Goal: Task Accomplishment & Management: Manage account settings

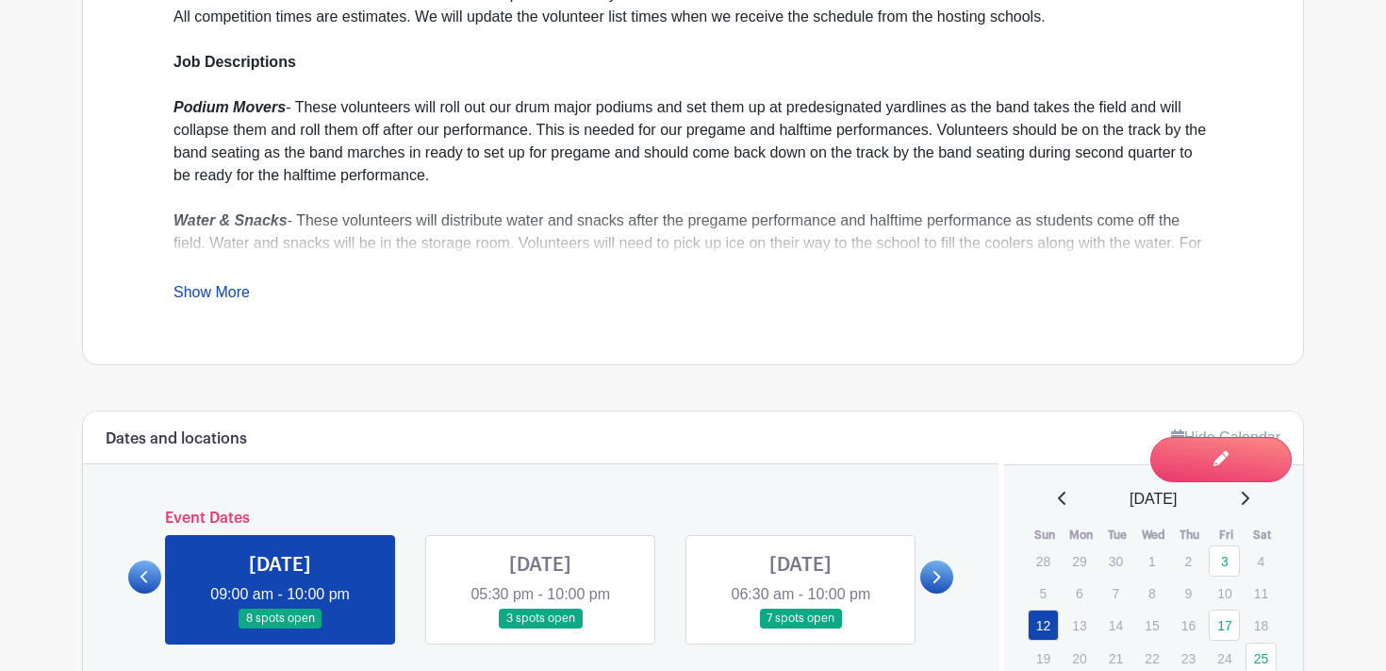
scroll to position [831, 0]
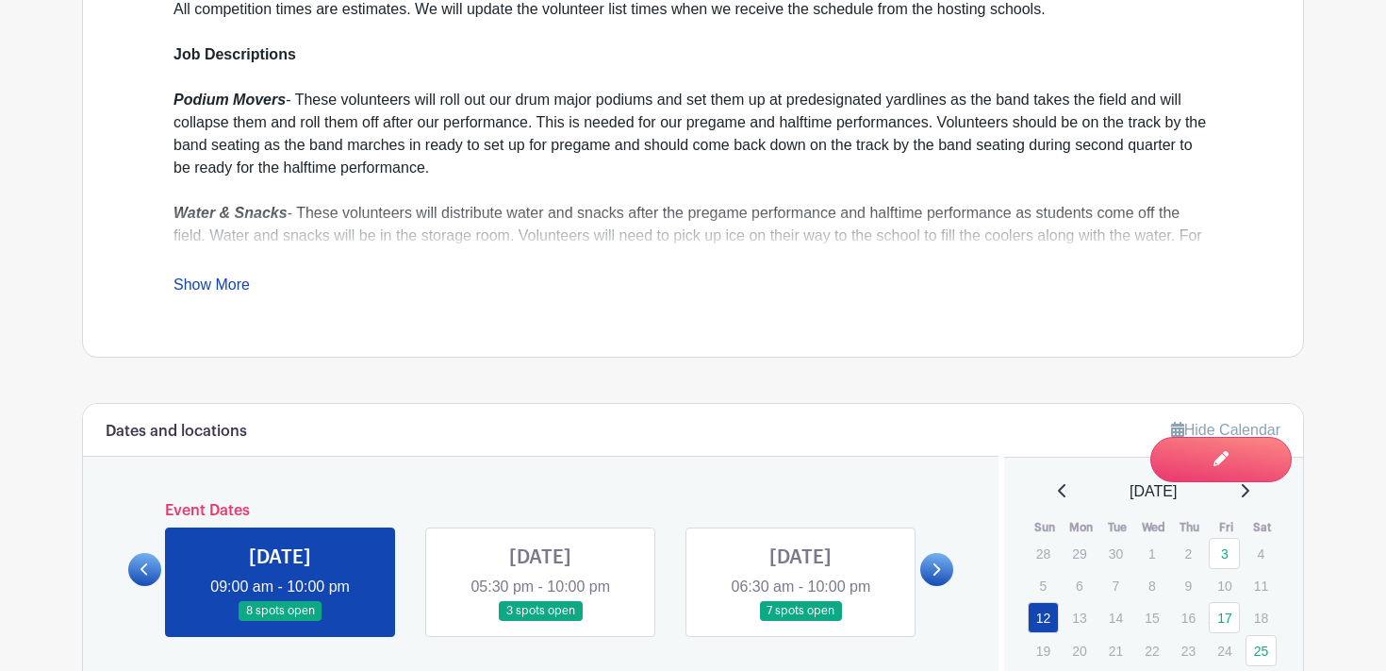
click at [540, 621] on link at bounding box center [540, 621] width 0 height 0
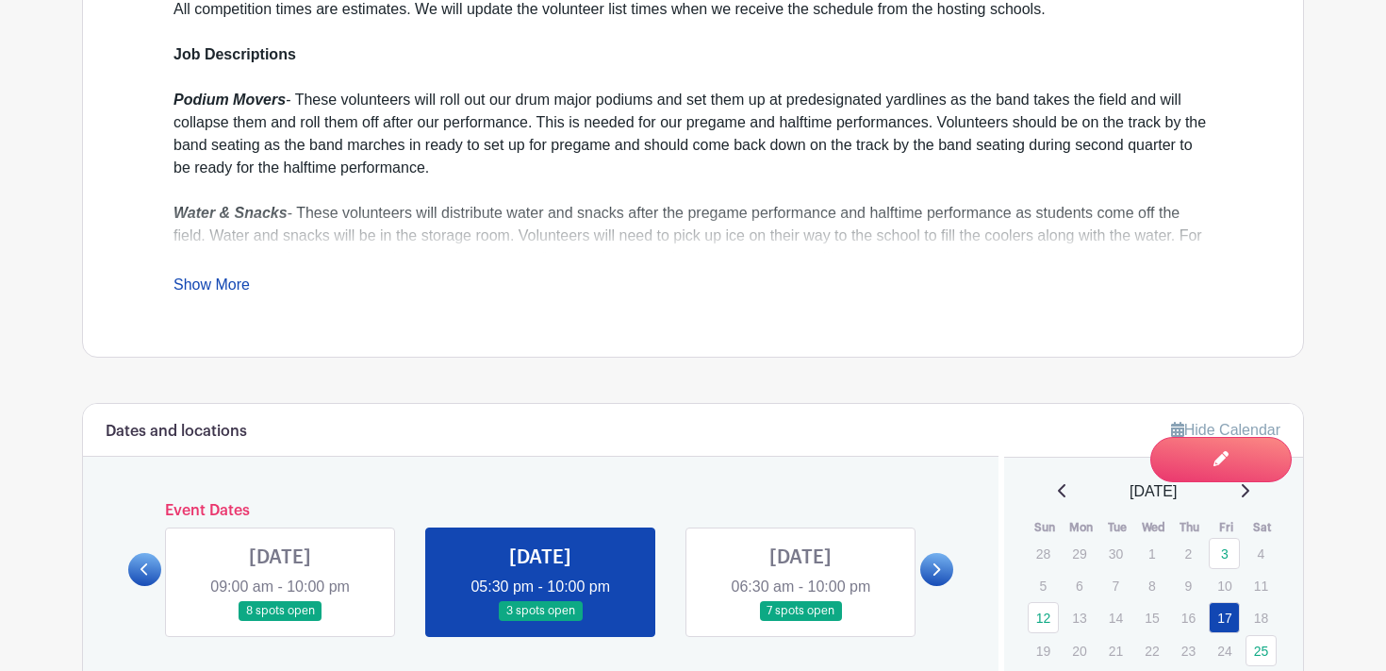
click at [280, 621] on link at bounding box center [280, 621] width 0 height 0
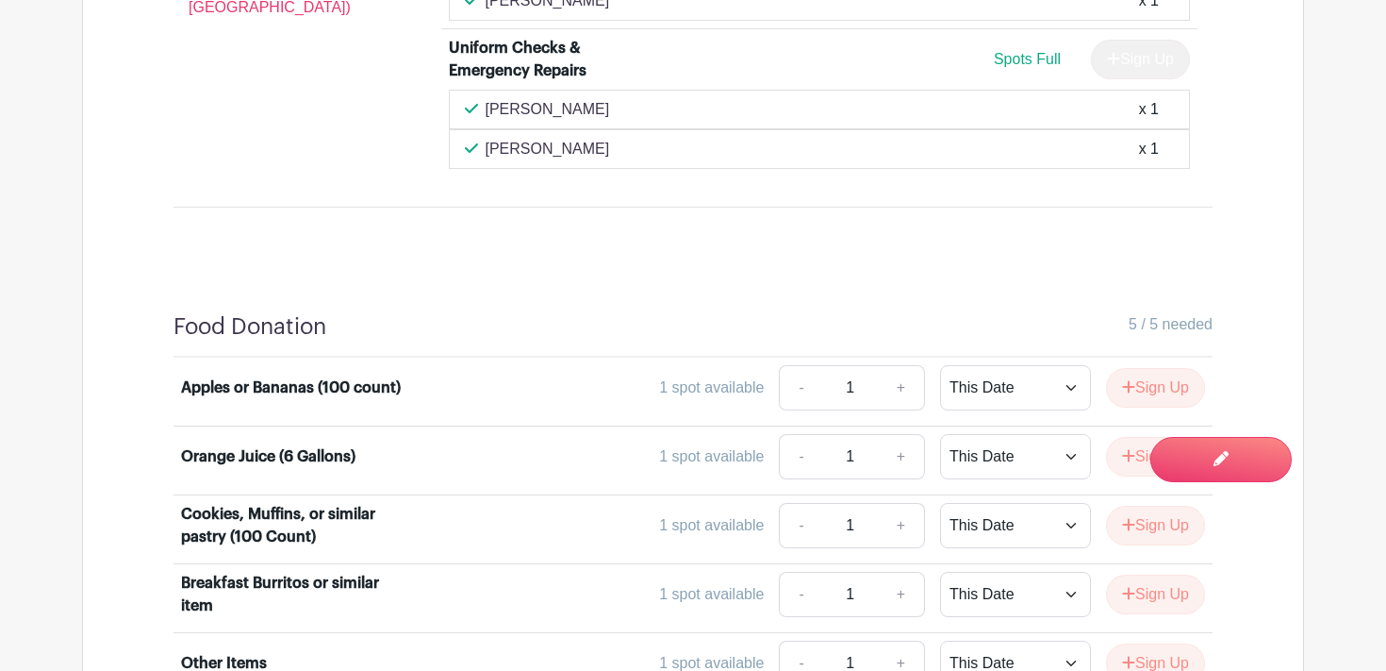
scroll to position [2140, 0]
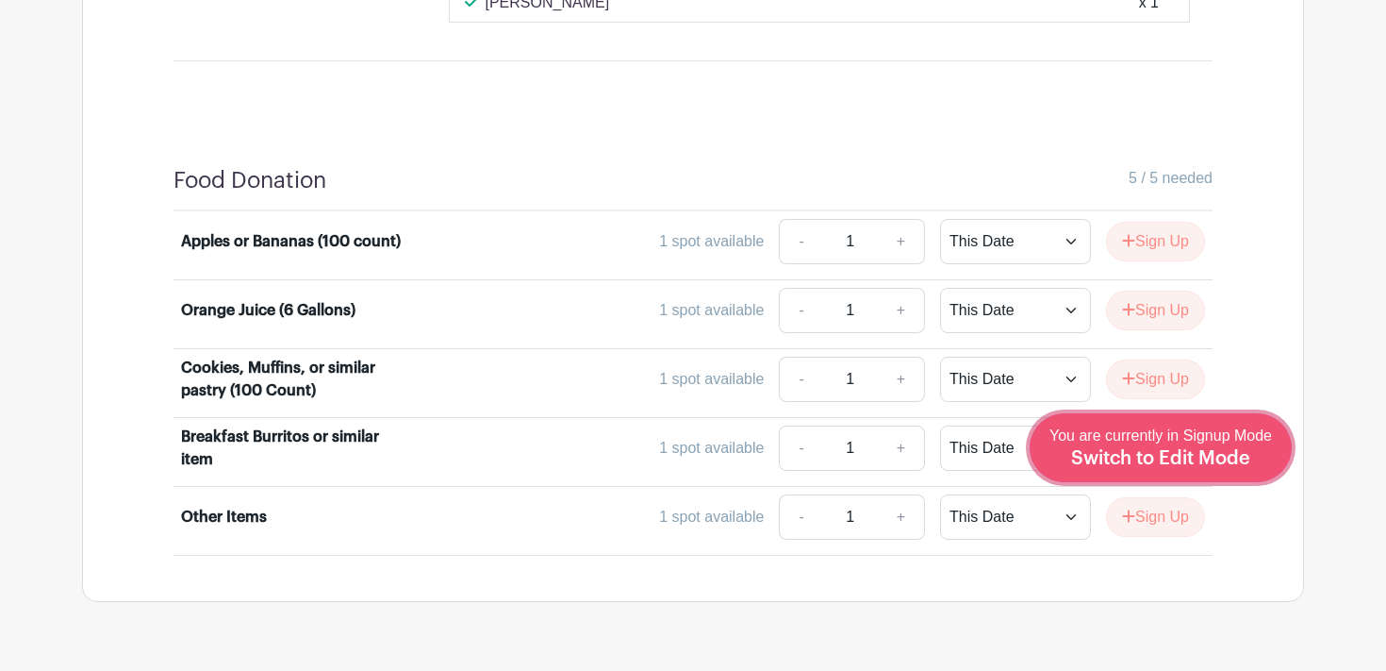
click at [1215, 478] on link "Edit Event You are currently in Signup Mode Switch to Edit Mode" at bounding box center [1161, 447] width 262 height 69
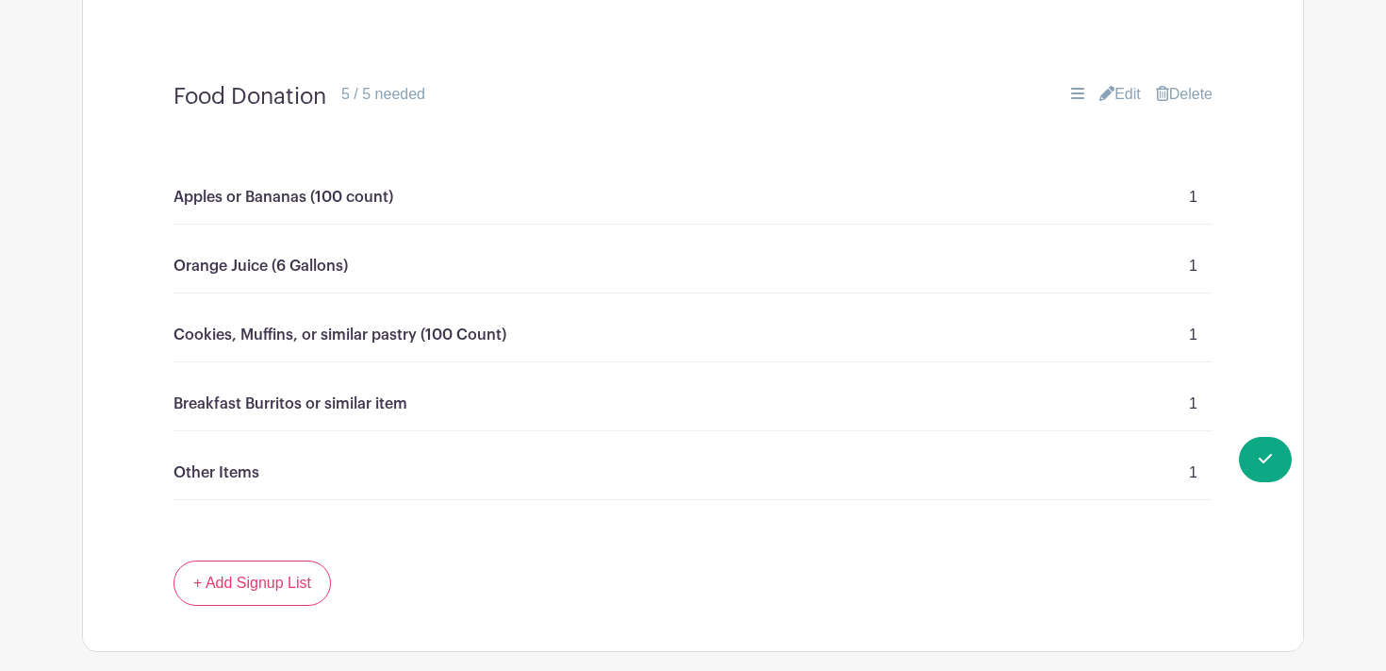
scroll to position [1948, 0]
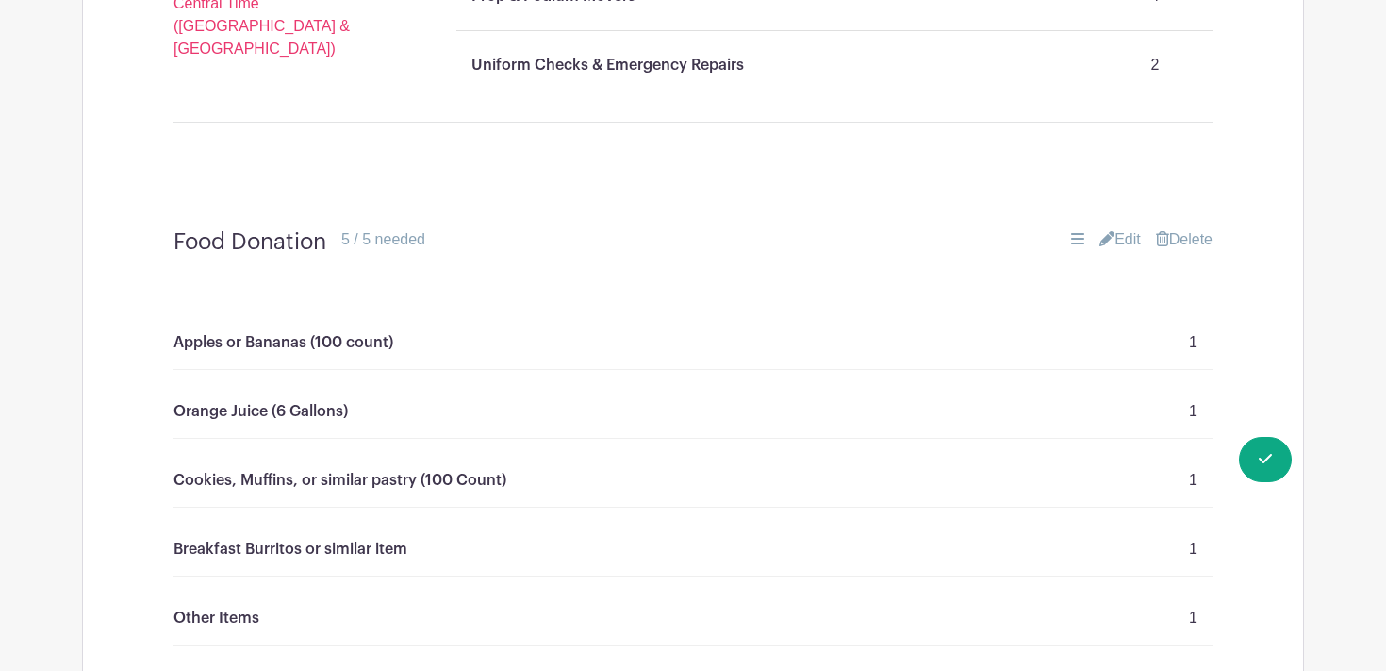
click at [1119, 228] on link "Edit" at bounding box center [1120, 239] width 41 height 23
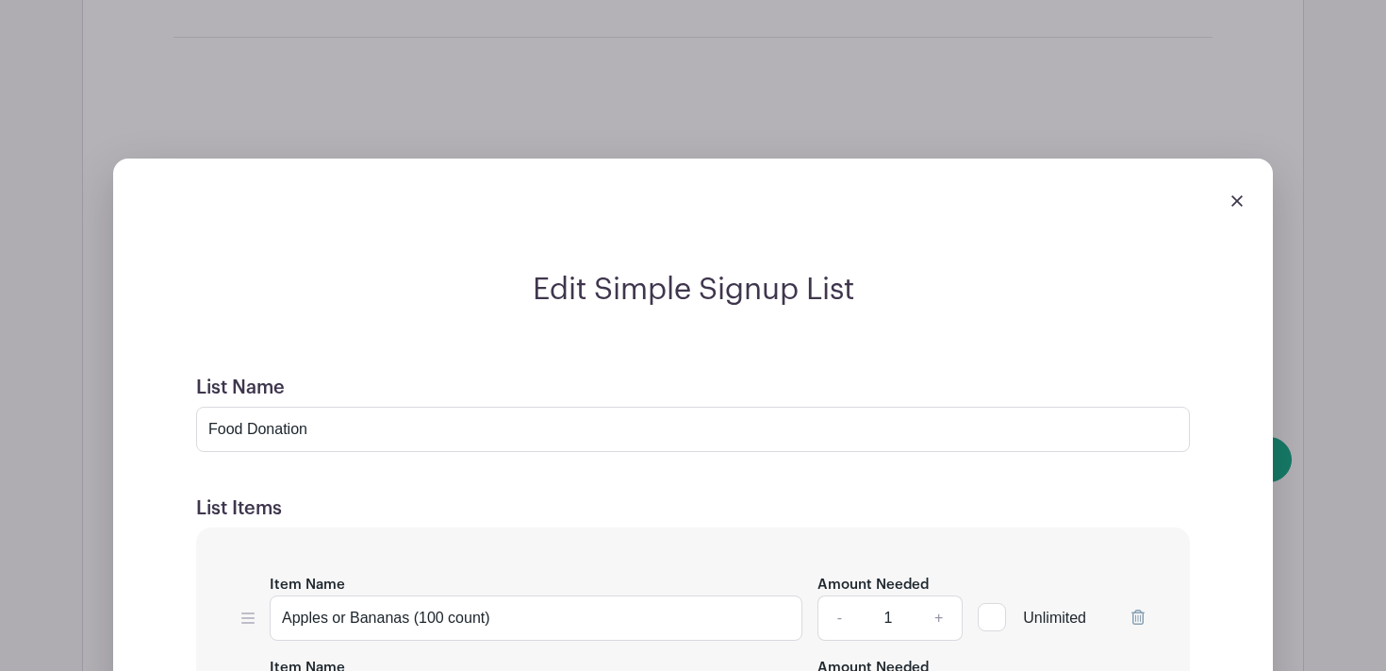
scroll to position [2077, 0]
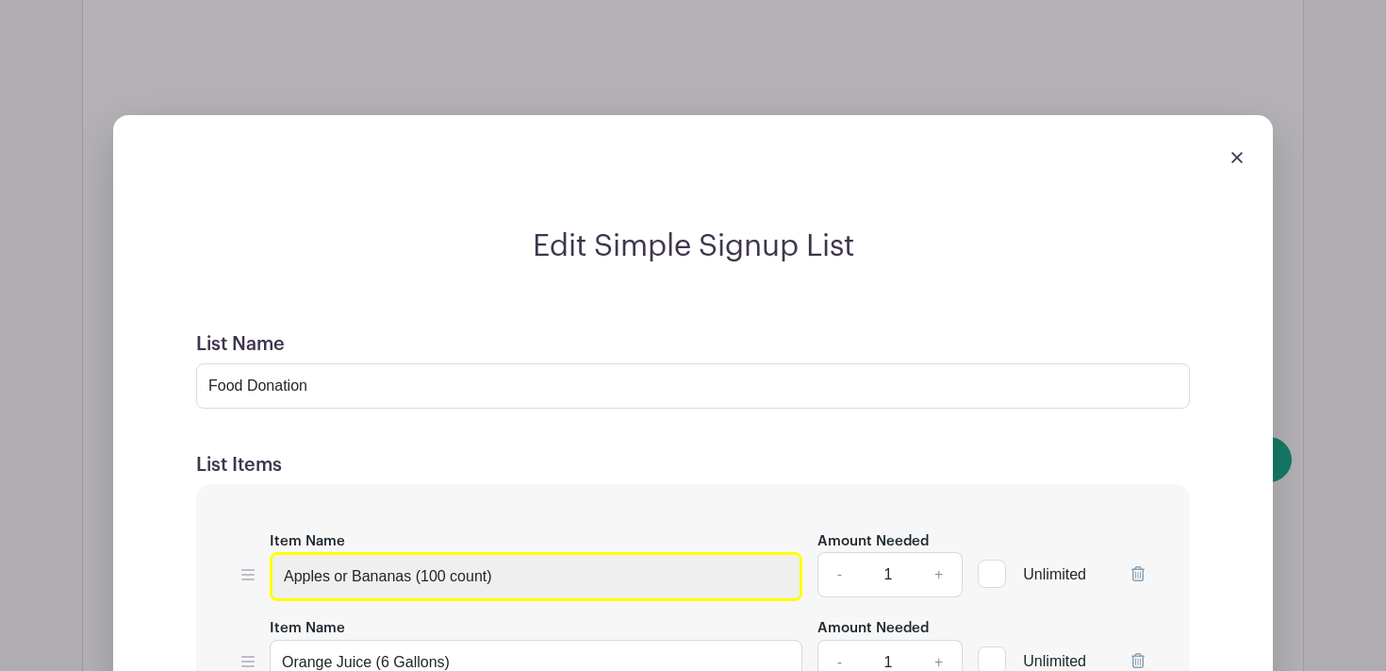
drag, startPoint x: 530, startPoint y: 500, endPoint x: 142, endPoint y: 462, distance: 389.4
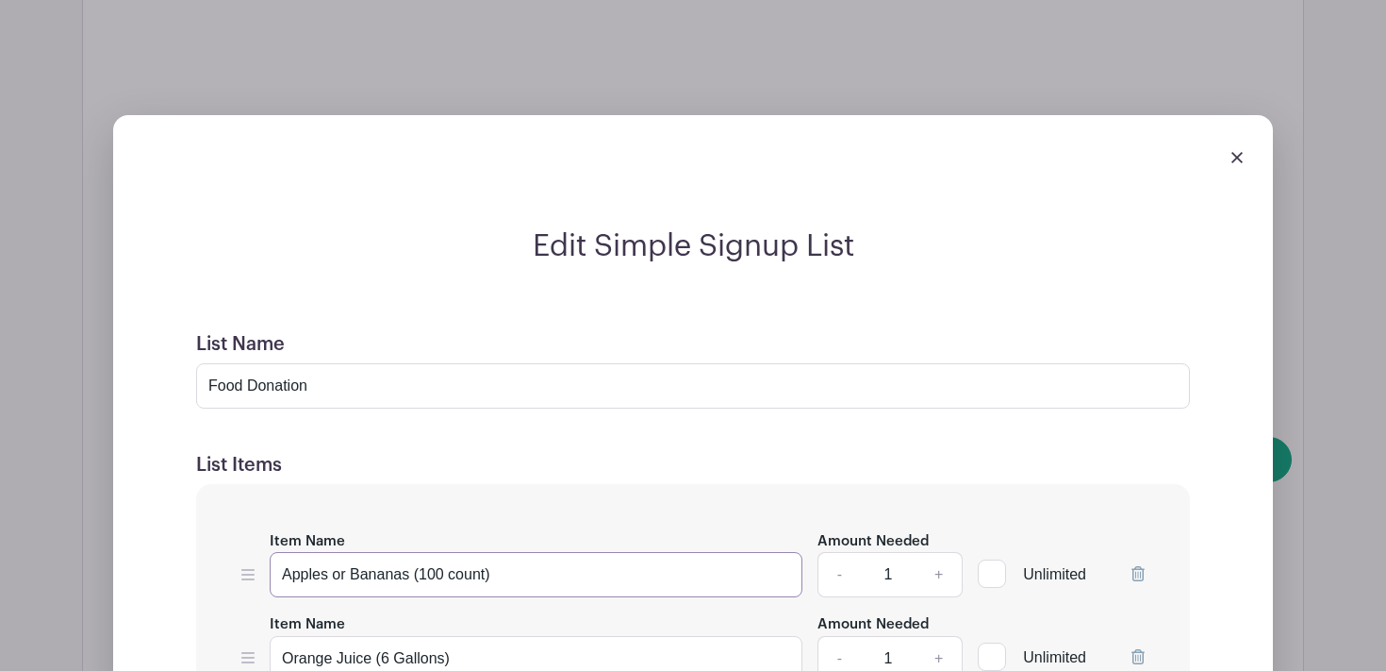
click at [400, 552] on input "Apples or Bananas (100 count)" at bounding box center [536, 574] width 533 height 45
drag, startPoint x: 523, startPoint y: 501, endPoint x: 284, endPoint y: 501, distance: 239.5
click at [284, 552] on input "Apples or Bananas (100 count)" at bounding box center [536, 574] width 533 height 45
paste input "Juice pre packed preferably"
type input "Juice pre packed preferably"
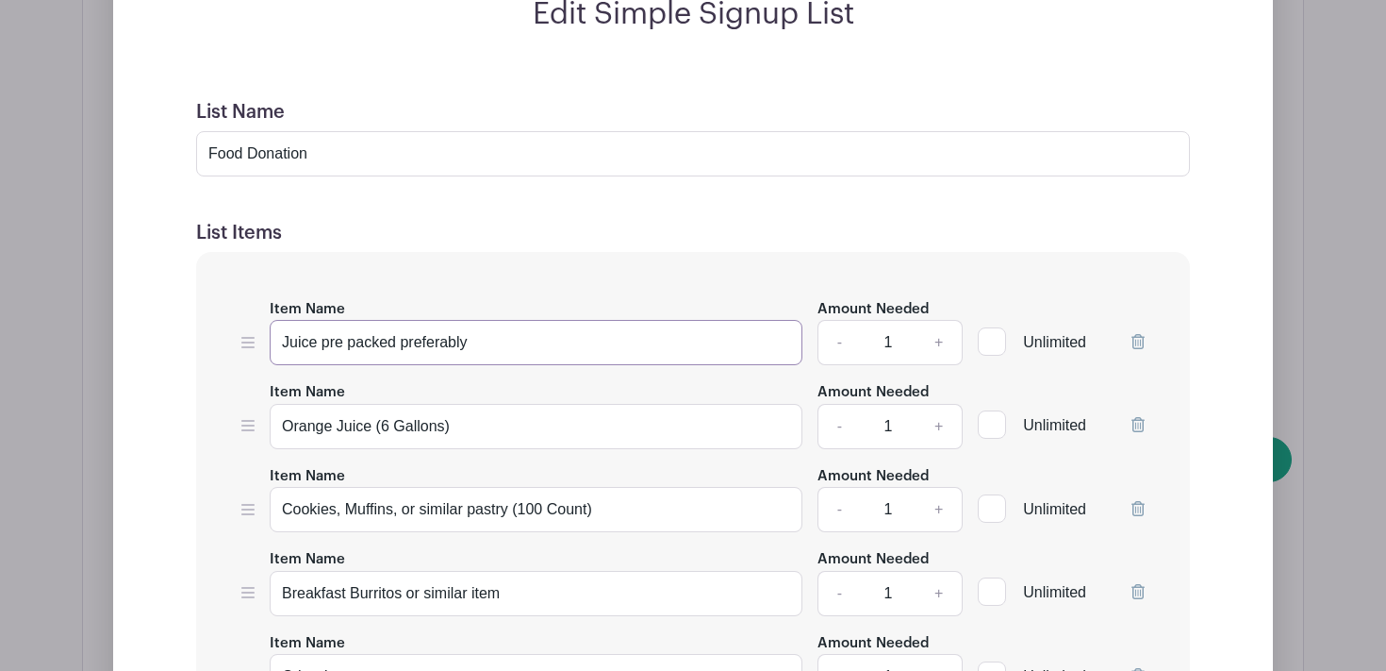
scroll to position [2328, 0]
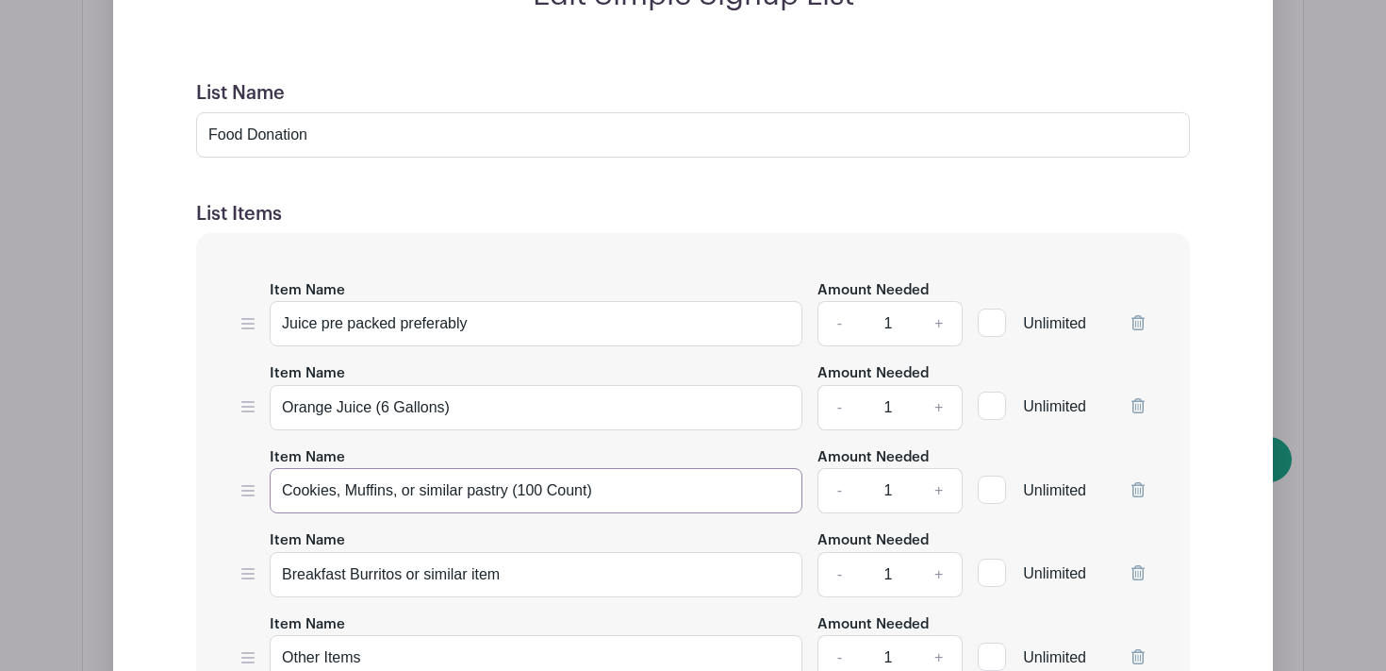
drag, startPoint x: 278, startPoint y: 418, endPoint x: 510, endPoint y: 416, distance: 232.0
click at [510, 468] on input "Cookies, Muffins, or similar pastry (100 Count)" at bounding box center [536, 490] width 533 height 45
type input "Desert (100 Count)"
drag, startPoint x: 478, startPoint y: 332, endPoint x: 266, endPoint y: 313, distance: 213.0
click at [266, 361] on div "Item Name Orange Juice (6 Gallons) Amount Needed - 1 + Unlimited" at bounding box center [692, 395] width 903 height 69
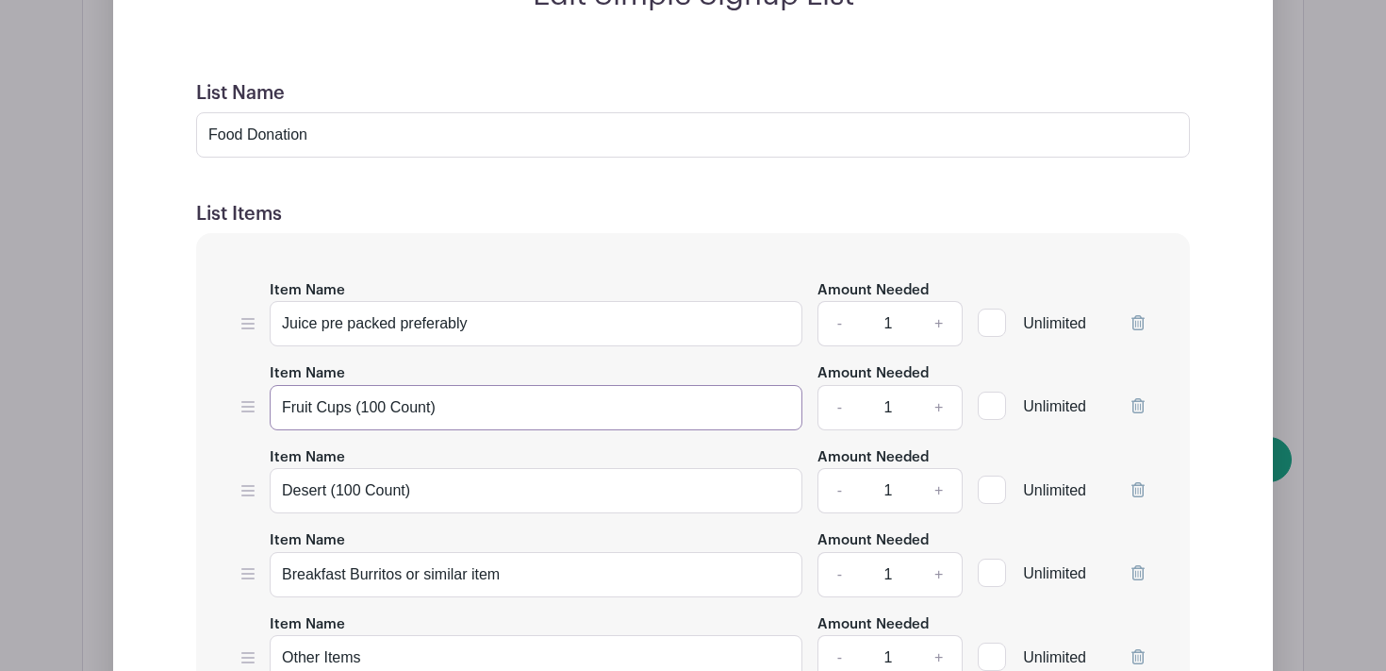
type input "Fruit Cups (100 Count)"
click at [321, 301] on input "Juice pre packed preferably" at bounding box center [536, 323] width 533 height 45
click at [326, 301] on input "Juice (pre packed preferably)" at bounding box center [536, 323] width 533 height 45
type input "Juice (100 count pre packed preferably)"
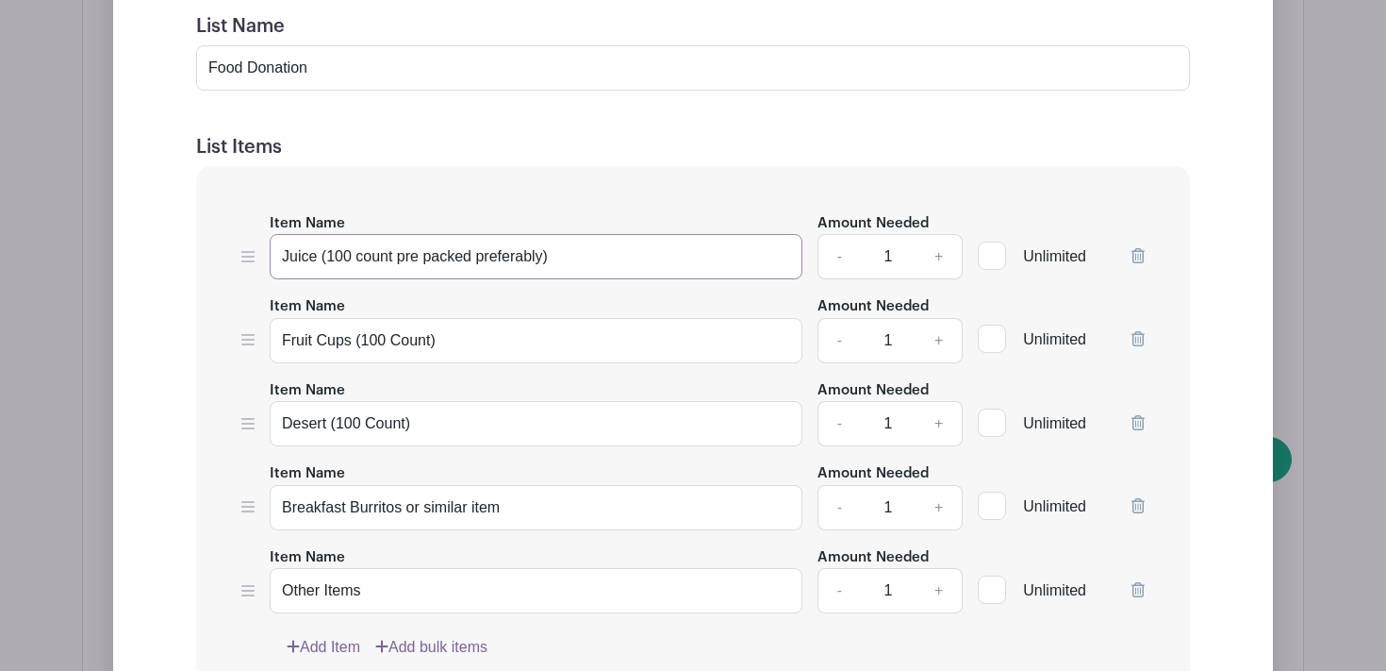
scroll to position [2415, 0]
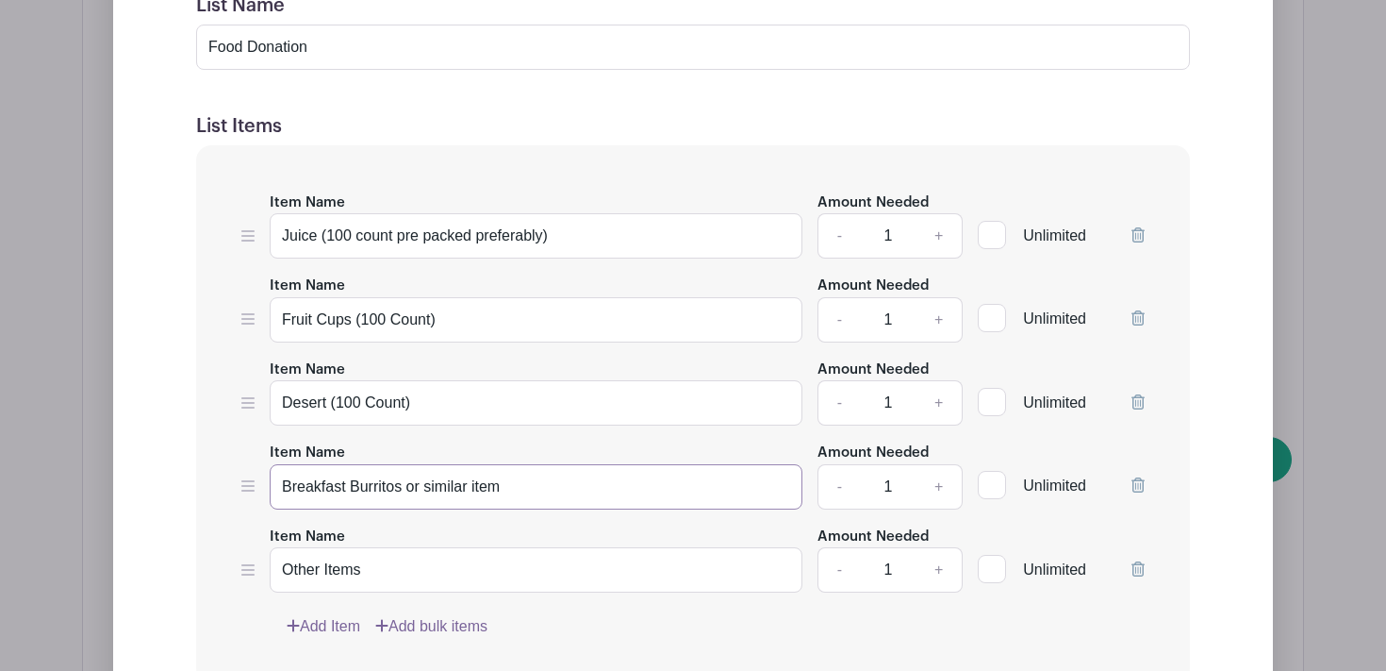
drag, startPoint x: 283, startPoint y: 412, endPoint x: 560, endPoint y: 422, distance: 277.4
click at [560, 464] on input "Breakfast Burritos or similar item" at bounding box center [536, 486] width 533 height 45
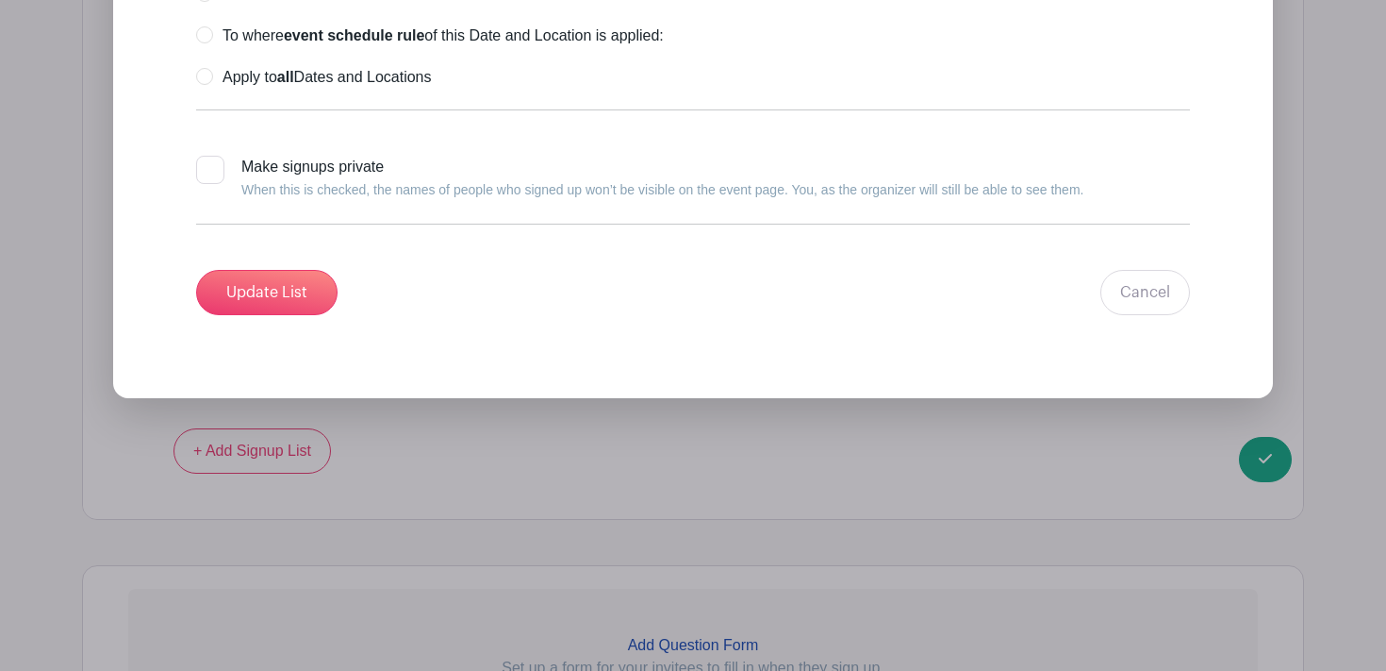
scroll to position [3449, 0]
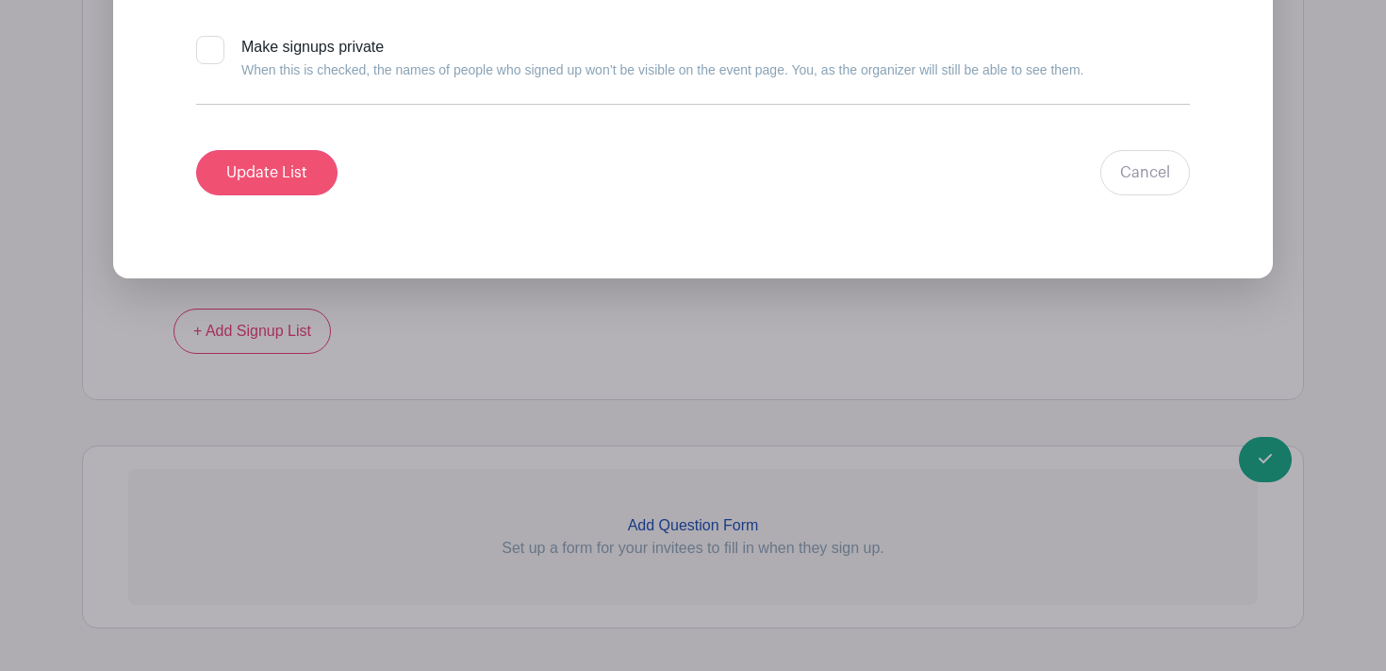
type input "Chips (100 count)"
click at [302, 150] on input "Update List" at bounding box center [266, 172] width 141 height 45
